Goal: Task Accomplishment & Management: Use online tool/utility

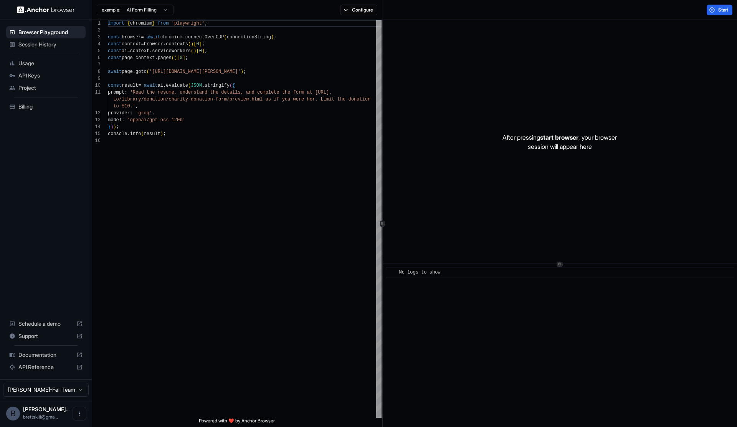
scroll to position [69, 0]
click at [717, 7] on button "Start" at bounding box center [720, 10] width 26 height 11
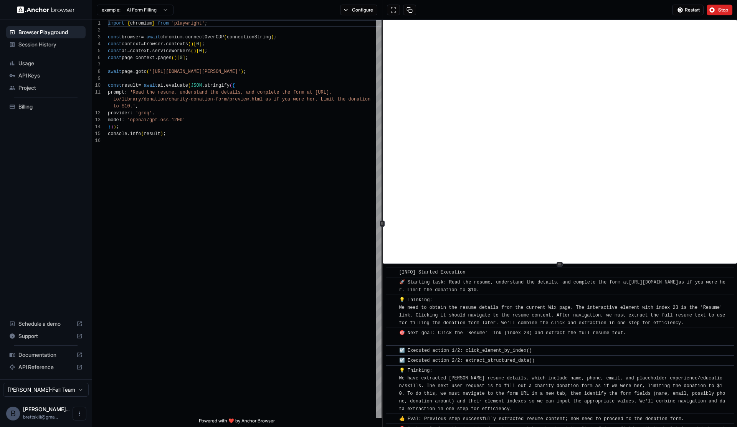
scroll to position [348, 0]
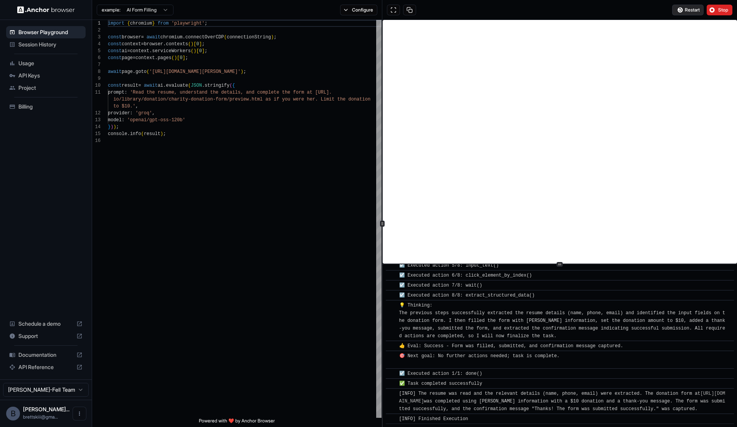
click at [687, 7] on span "Restart" at bounding box center [692, 10] width 15 height 6
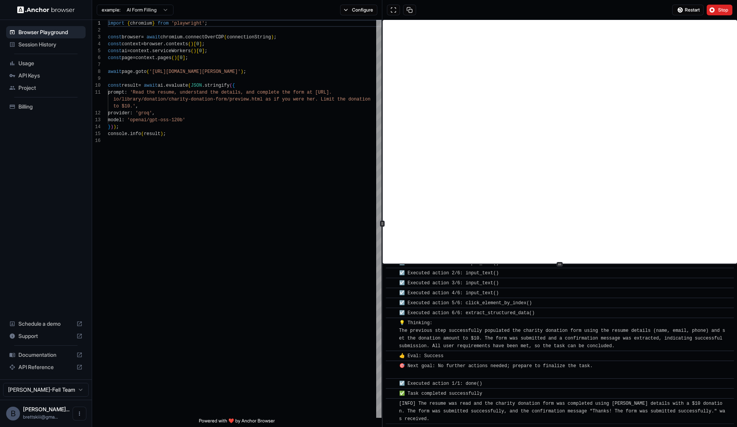
scroll to position [875, 0]
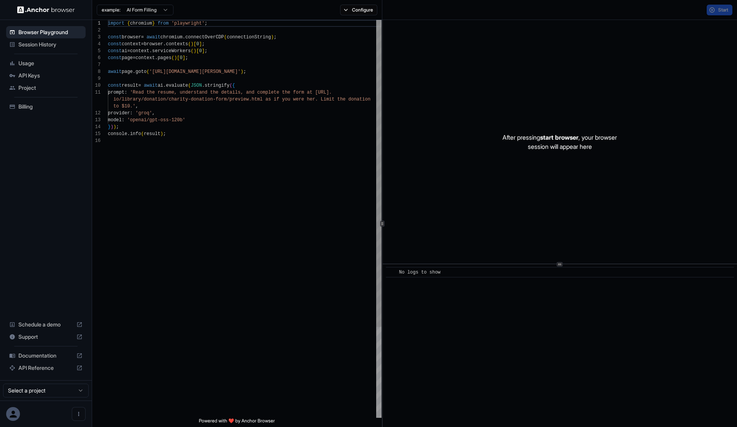
scroll to position [69, 0]
click at [42, 74] on span "API Keys" at bounding box center [50, 76] width 64 height 8
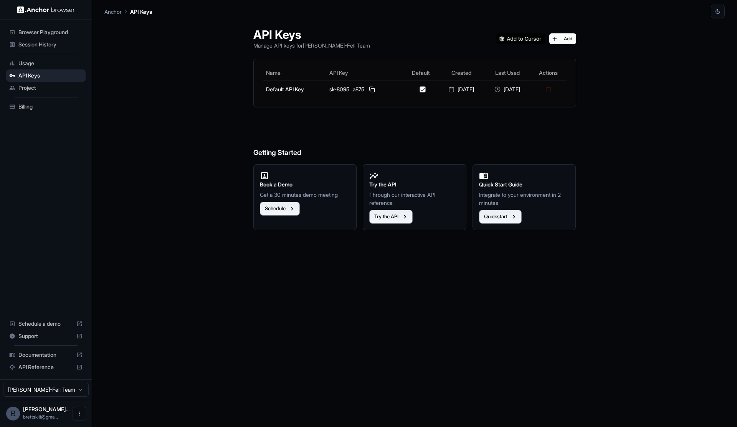
click at [56, 33] on span "Browser Playground" at bounding box center [50, 32] width 64 height 8
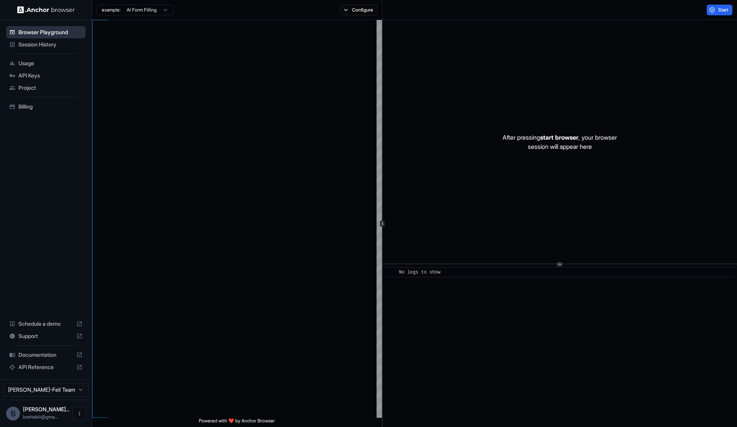
scroll to position [69, 0]
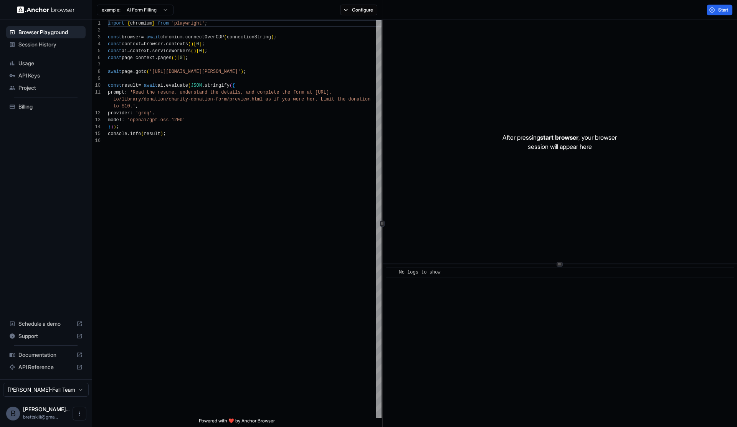
scroll to position [69, 0]
click at [192, 60] on div "import { chromium } from 'playwright' ; const browser = await chromium . connec…" at bounding box center [245, 278] width 274 height 516
click at [202, 78] on div "import { chromium } from 'playwright' ; const browser = await chromium . connec…" at bounding box center [245, 278] width 274 height 516
